Goal: Transaction & Acquisition: Subscribe to service/newsletter

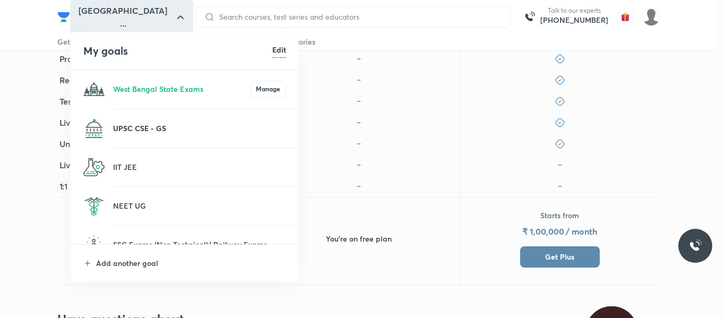
click at [147, 127] on p "UPSC CSE - GS" at bounding box center [199, 128] width 173 height 11
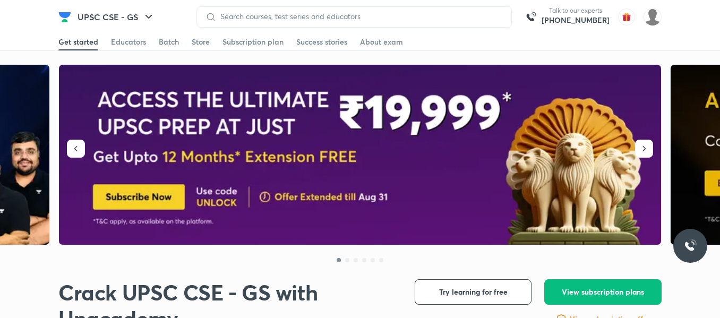
click at [457, 22] on div at bounding box center [353, 16] width 315 height 21
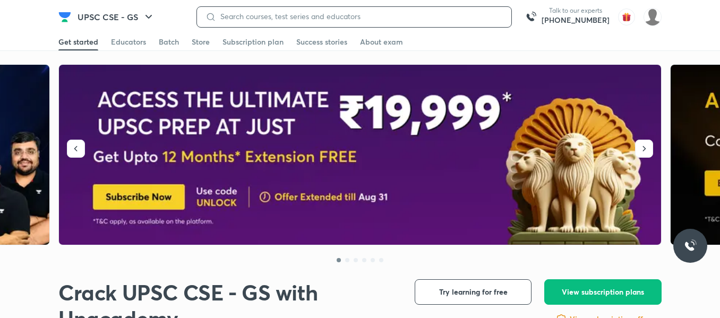
click at [468, 14] on input at bounding box center [359, 16] width 287 height 8
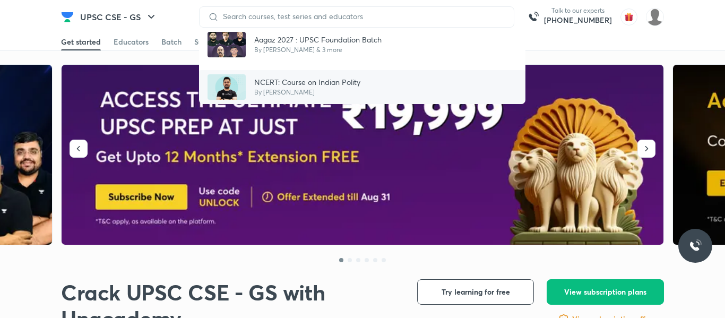
click at [348, 88] on p "By Arpit Sharma" at bounding box center [307, 93] width 106 height 10
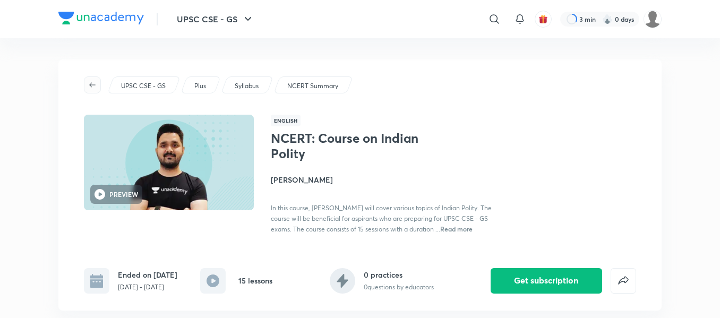
click at [92, 85] on icon "button" at bounding box center [92, 84] width 6 height 5
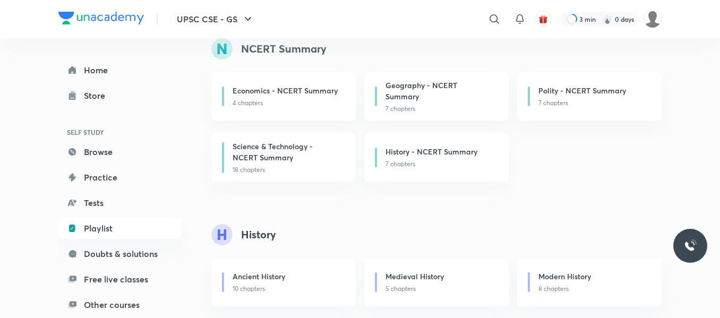
scroll to position [123, 0]
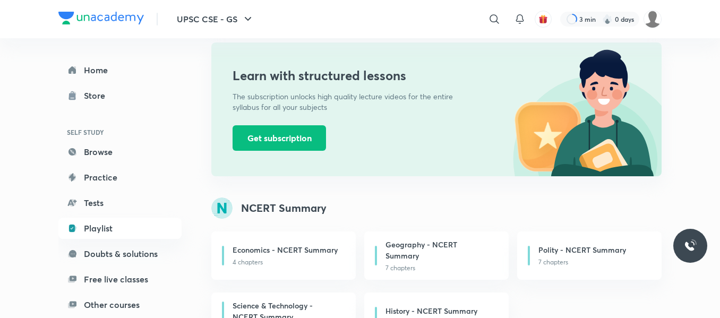
click at [89, 24] on img at bounding box center [100, 18] width 85 height 13
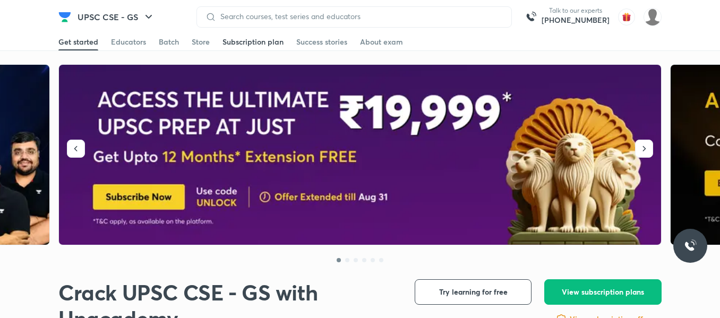
click at [256, 37] on div "Subscription plan" at bounding box center [252, 42] width 61 height 11
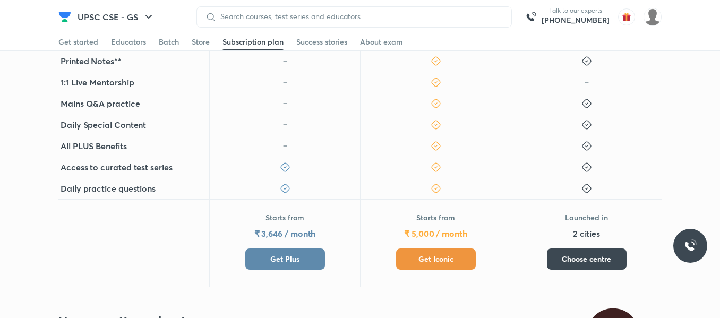
scroll to position [531, 0]
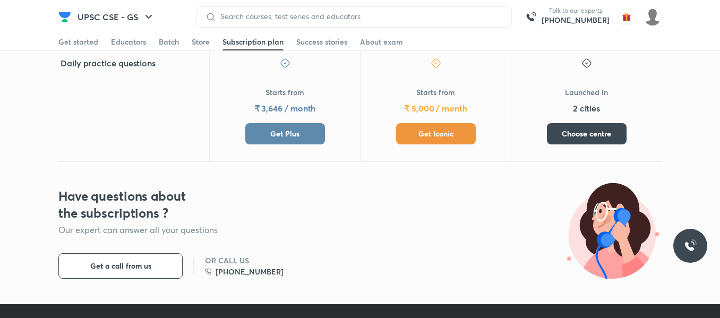
click at [440, 141] on button "Get Iconic" at bounding box center [436, 133] width 80 height 21
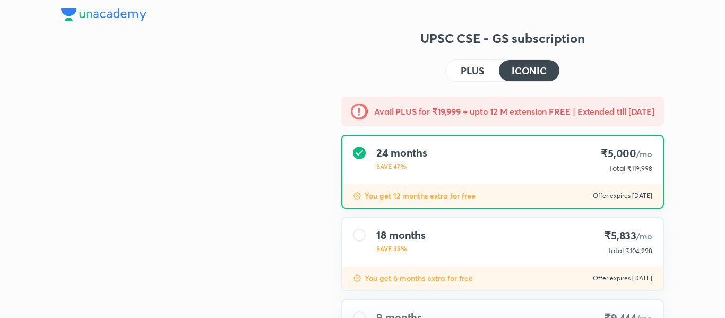
type input "NIKIST"
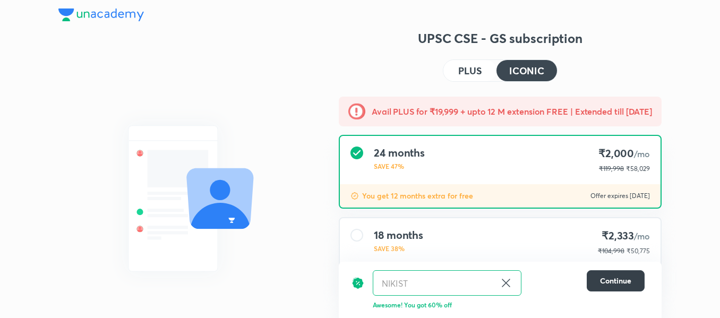
click at [630, 273] on button "Continue" at bounding box center [616, 280] width 58 height 21
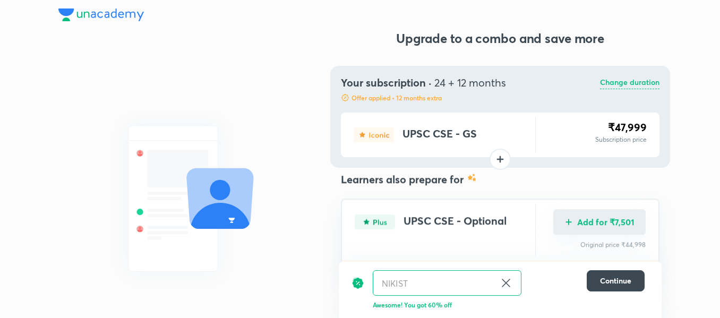
click at [597, 230] on button "Add for ₹7,501" at bounding box center [599, 237] width 92 height 25
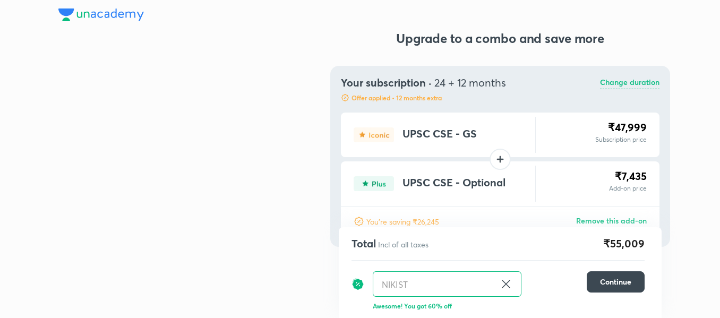
click at [508, 285] on icon at bounding box center [506, 284] width 13 height 13
click at [481, 288] on input "text" at bounding box center [447, 284] width 148 height 25
paste input "AZADIV9O3BJ"
type input "AZADIV9O3BJ"
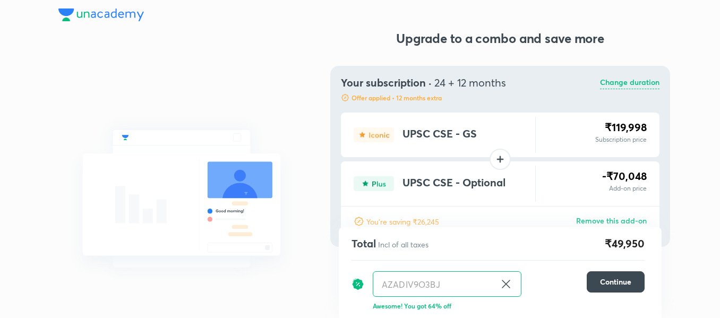
click at [102, 11] on img at bounding box center [100, 14] width 85 height 13
